Goal: Task Accomplishment & Management: Use online tool/utility

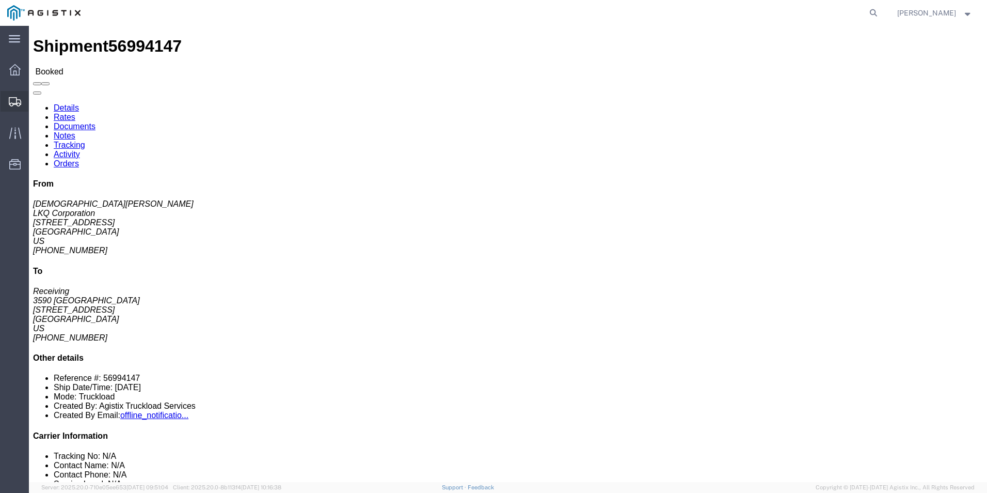
click at [20, 95] on div at bounding box center [15, 101] width 29 height 21
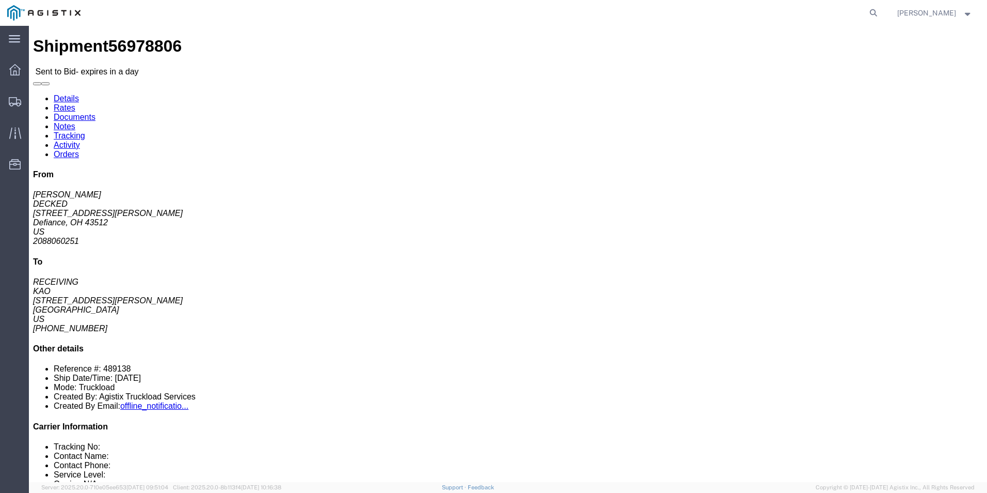
click link "Enter / Modify Bid"
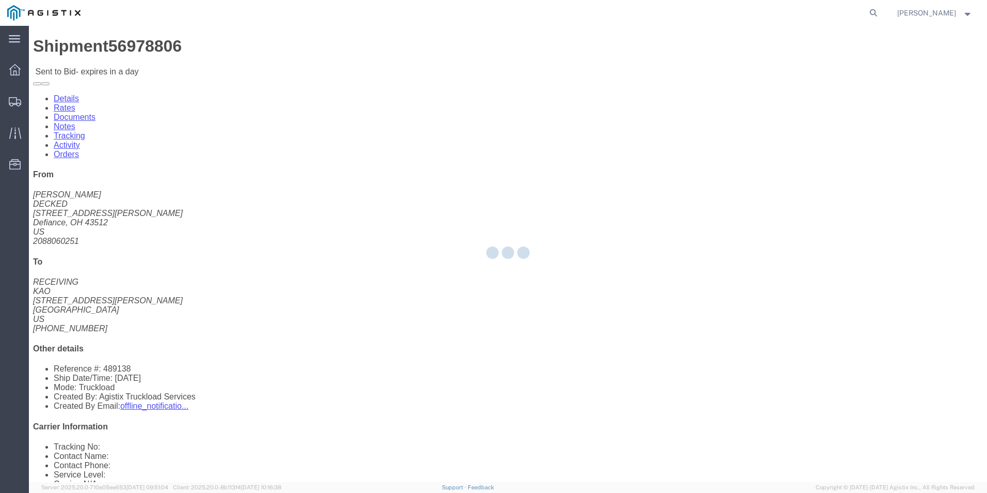
select select "18393"
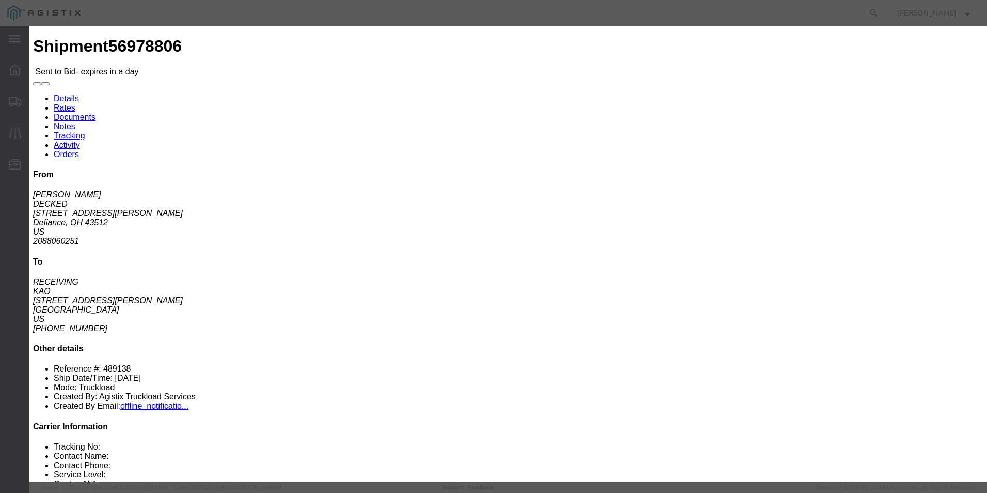
click select "Select Guaranteed Next Day Rail TL Standard 3 - 5 Day"
select select "35343"
click select "Select Guaranteed Next Day Rail TL Standard 3 - 5 Day"
click select "Select Air Less than Truckload Multi-Leg Ocean Freight Rail Small Parcel Truckl…"
select select "TL"
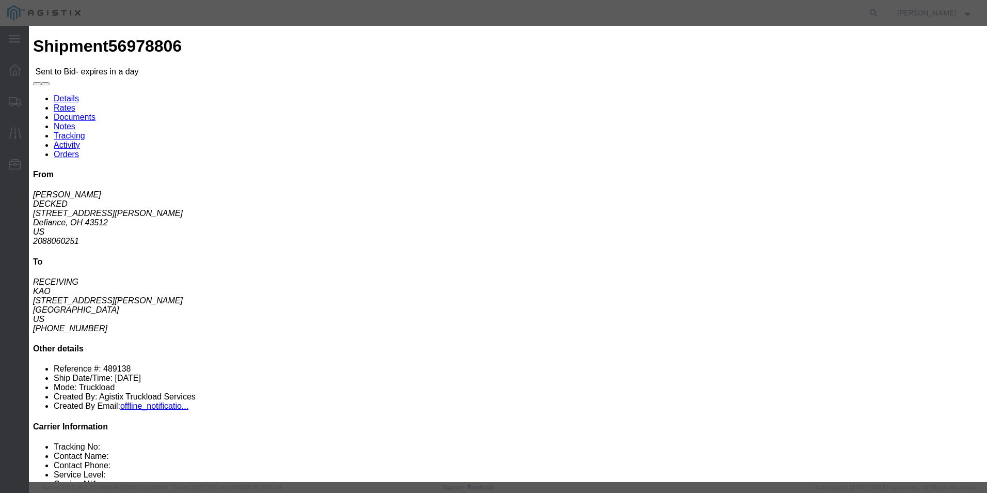
click select "Select Air Less than Truckload Multi-Leg Ocean Freight Rail Small Parcel Truckl…"
click input "text"
type input "ITS BID"
click input "number"
type input "3794"
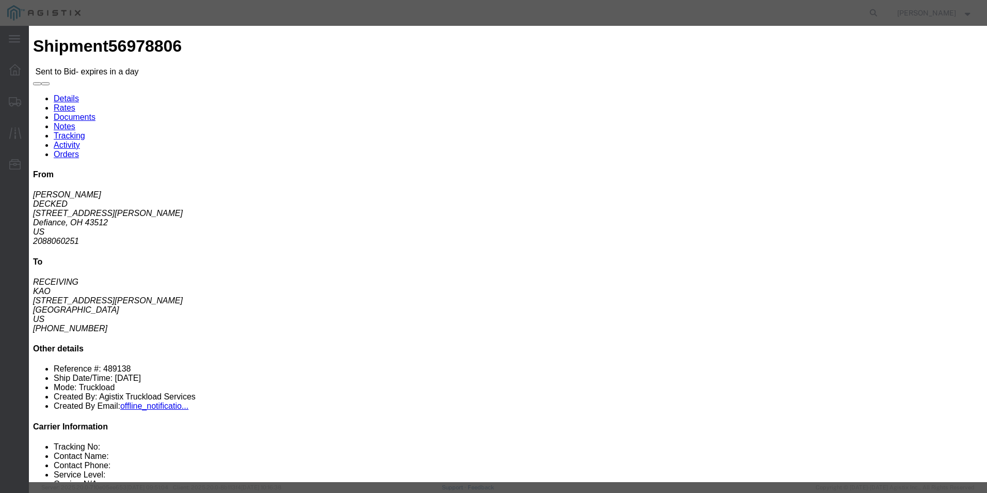
click button "Submit"
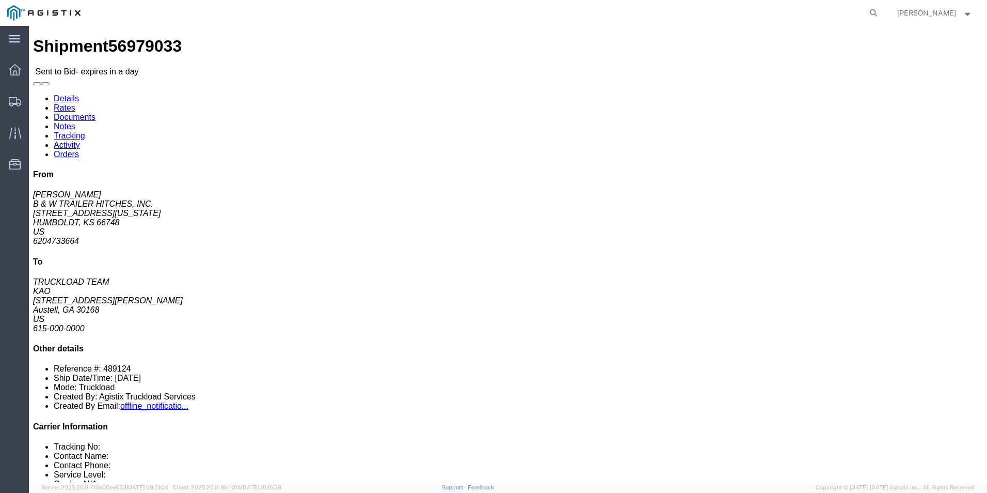
click link "Enter / Modify Bid"
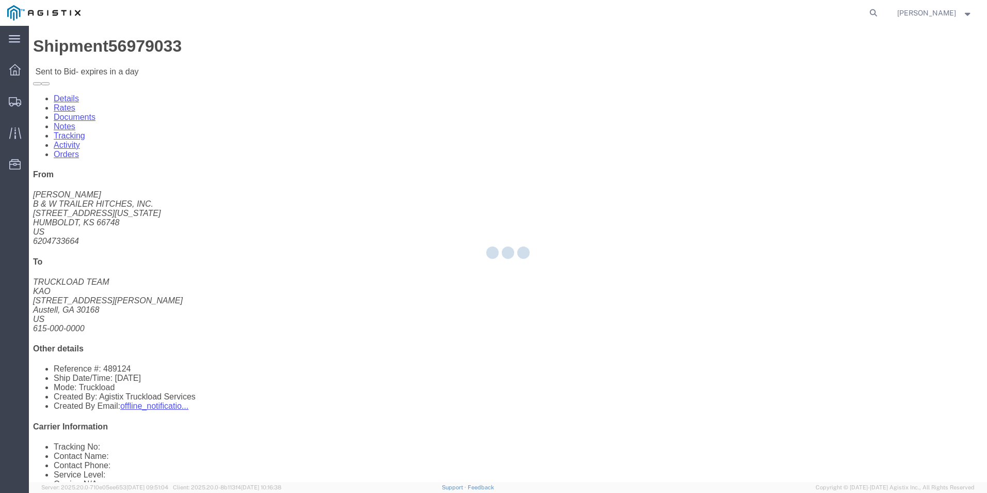
select select "18393"
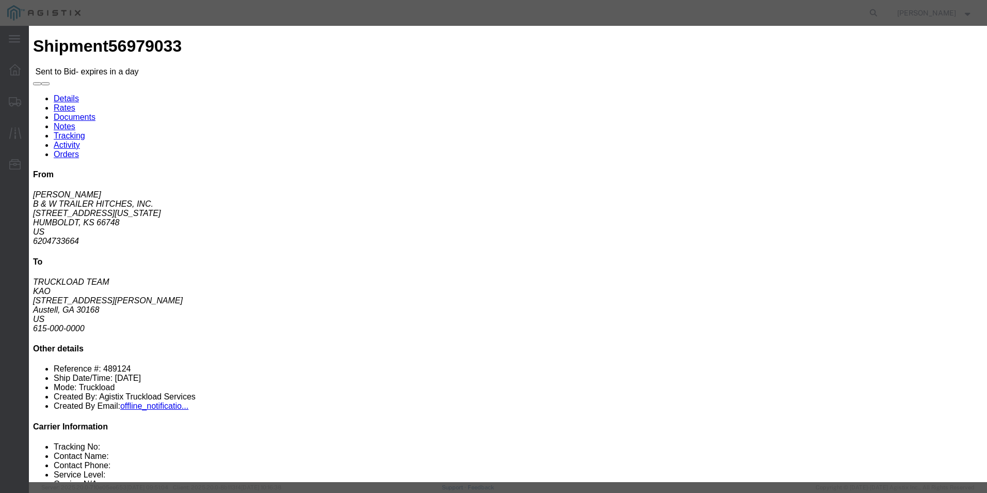
click div "Bid Information Vendor Select ITS Logistics Service Level Select Guaranteed Nex…"
click select "Select Guaranteed Next Day Rail TL Standard 3 - 5 Day"
select select "35343"
click select "Select Guaranteed Next Day Rail TL Standard 3 - 5 Day"
click input "text"
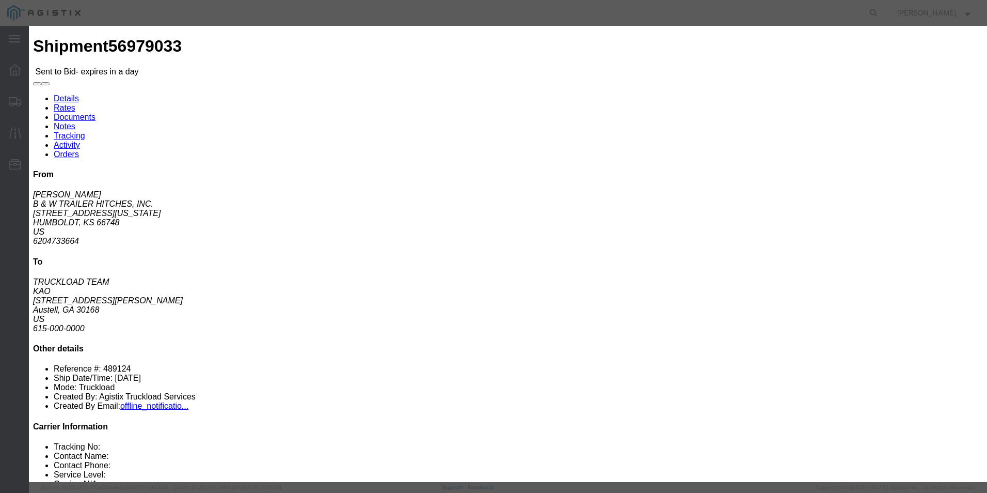
type input "ITS BID"
click select "Select Air Less than Truckload Multi-Leg Ocean Freight Rail Small Parcel Truckl…"
select select "TL"
click select "Select Air Less than Truckload Multi-Leg Ocean Freight Rail Small Parcel Truckl…"
click input "number"
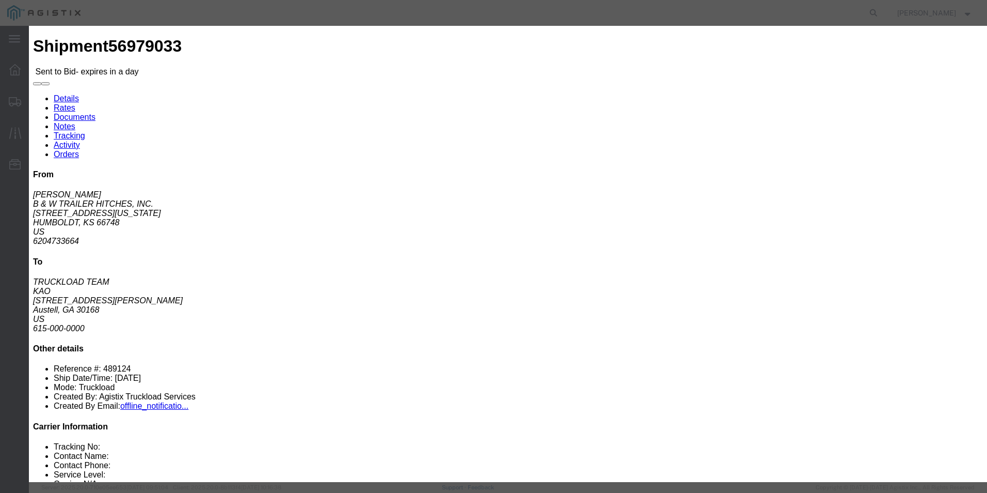
type input "2030"
click button "Submit"
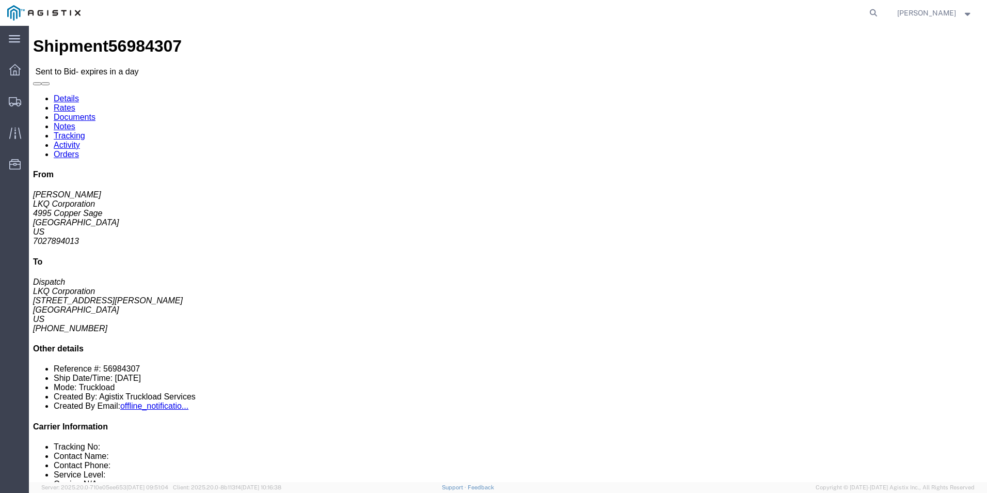
click link "Enter / Modify Bid"
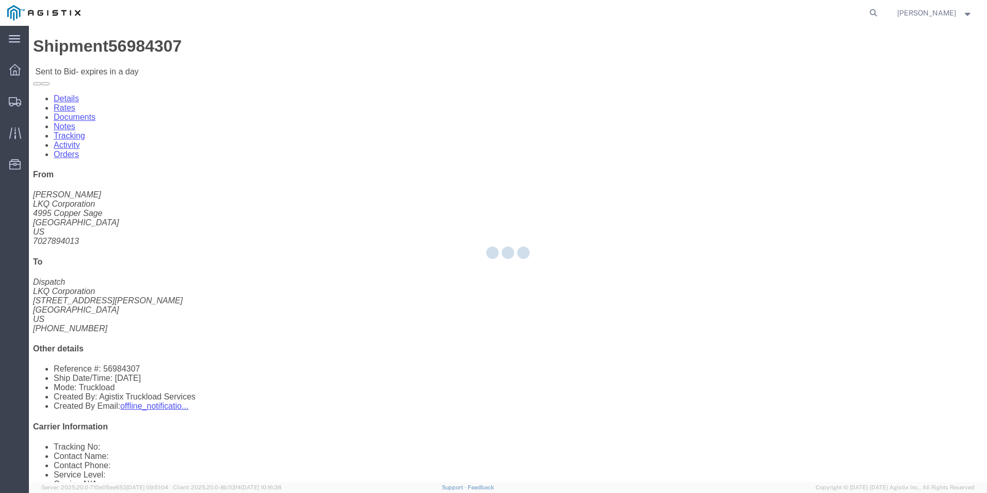
select select "18393"
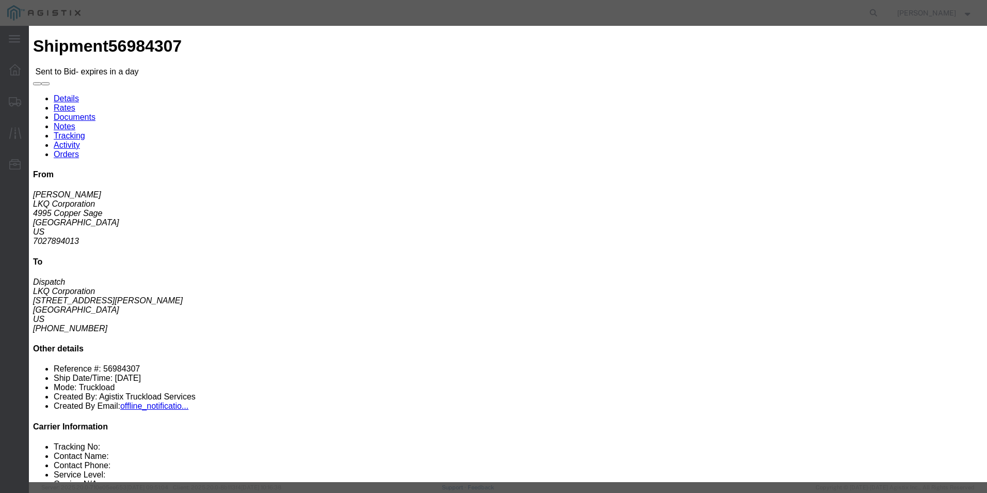
click select "Select Guaranteed Next Day Rail TL Standard 3 - 5 Day"
select select "38971"
click select "Select Guaranteed Next Day Rail TL Standard 3 - 5 Day"
click input "text"
type input "ITS BID"
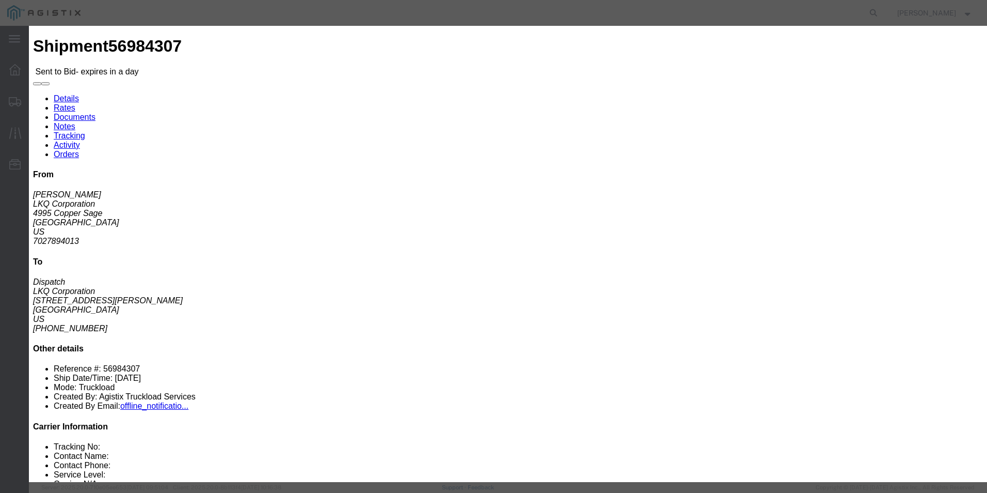
click select "Select Air Less than Truckload Multi-Leg Ocean Freight Rail Small Parcel Truckl…"
select select "TL"
click select "Select Air Less than Truckload Multi-Leg Ocean Freight Rail Small Parcel Truckl…"
click input "number"
type input "541"
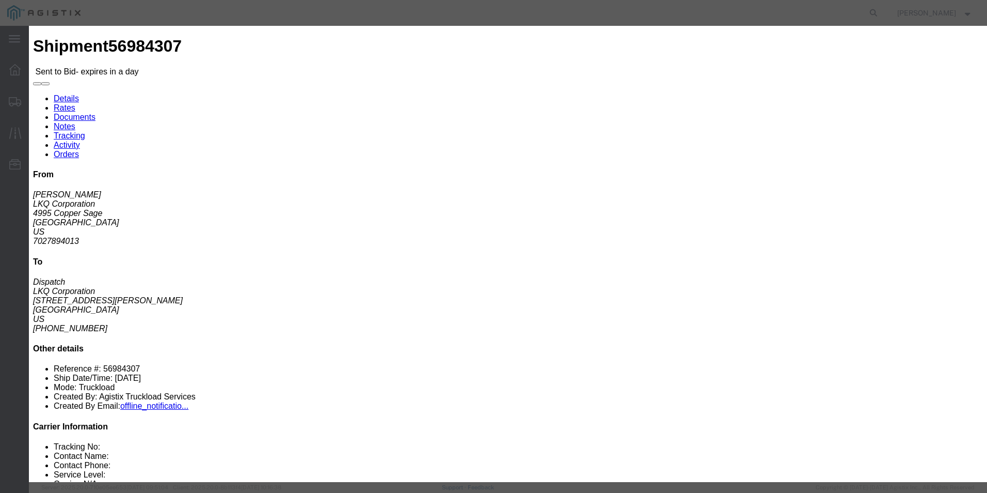
click button "Submit"
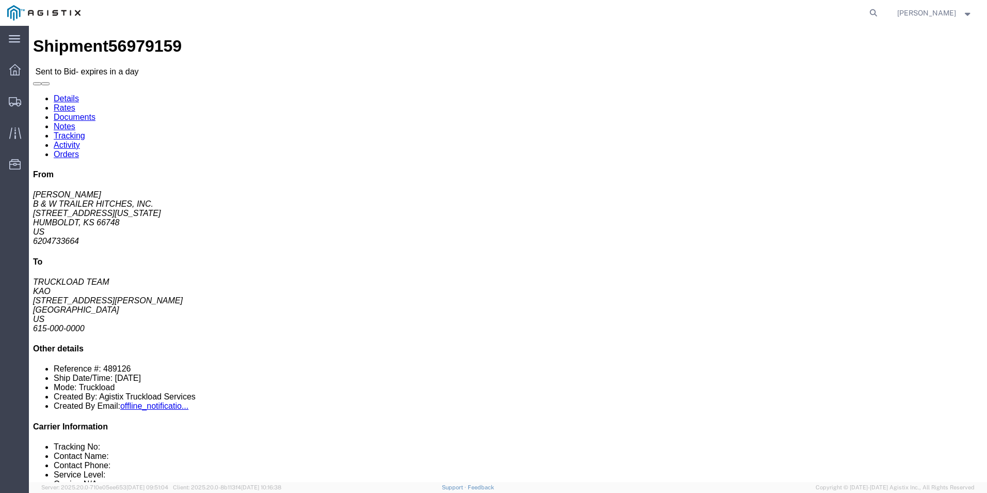
drag, startPoint x: 880, startPoint y: 369, endPoint x: 874, endPoint y: 370, distance: 6.3
click div "From [PERSON_NAME] B & W TRAILER HITCHES, INC. [STREET_ADDRESS][US_STATE] US 62…"
